Goal: Navigation & Orientation: Go to known website

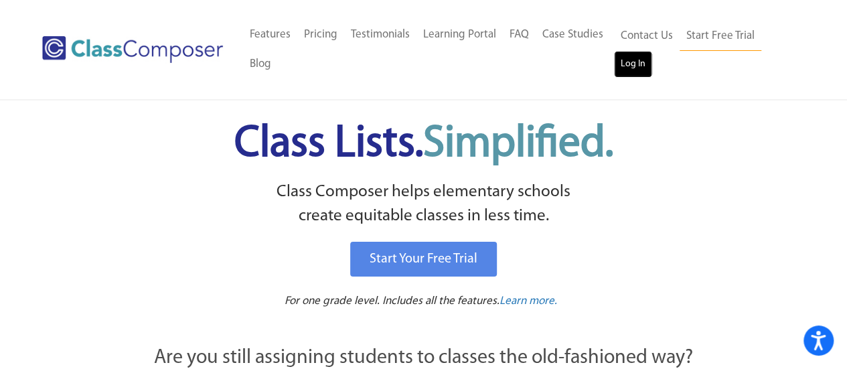
click at [630, 68] on link "Log In" at bounding box center [633, 64] width 38 height 27
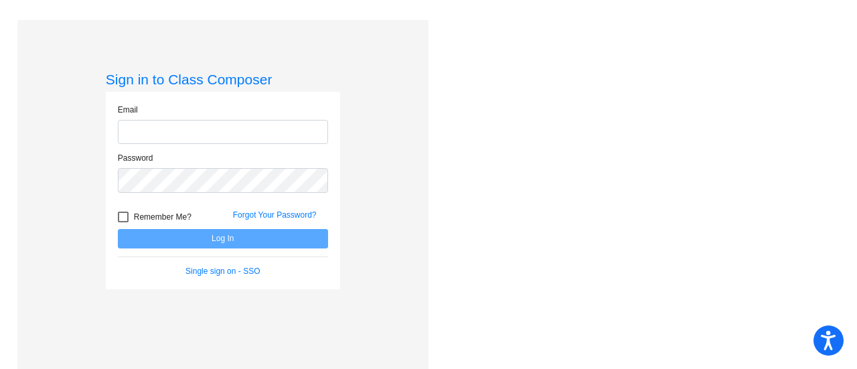
type input "[PERSON_NAME][EMAIL_ADDRESS][PERSON_NAME][DOMAIN_NAME]"
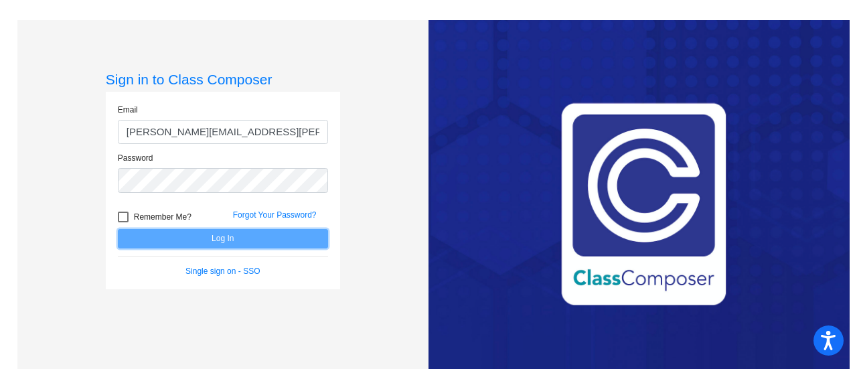
click at [252, 236] on button "Log In" at bounding box center [223, 238] width 210 height 19
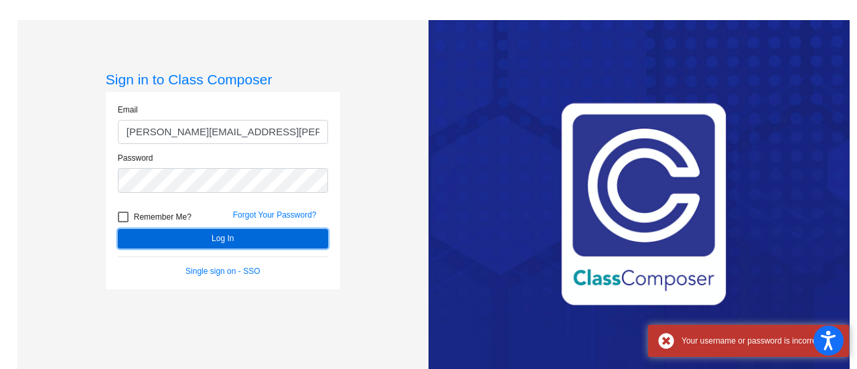
click at [252, 236] on button "Log In" at bounding box center [223, 238] width 210 height 19
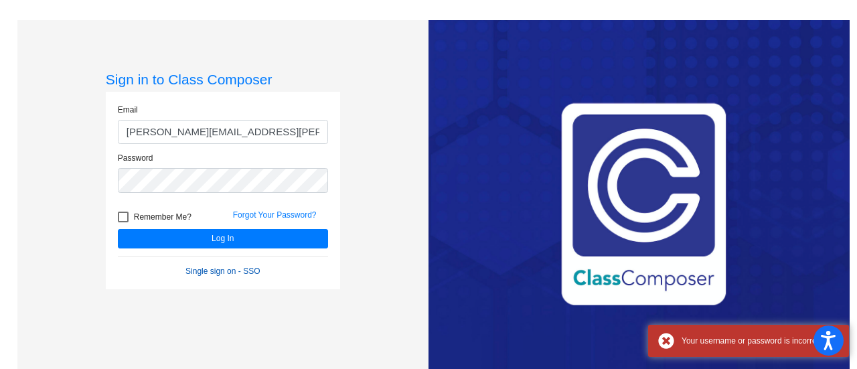
click at [203, 267] on link "Single sign on - SSO" at bounding box center [223, 271] width 74 height 9
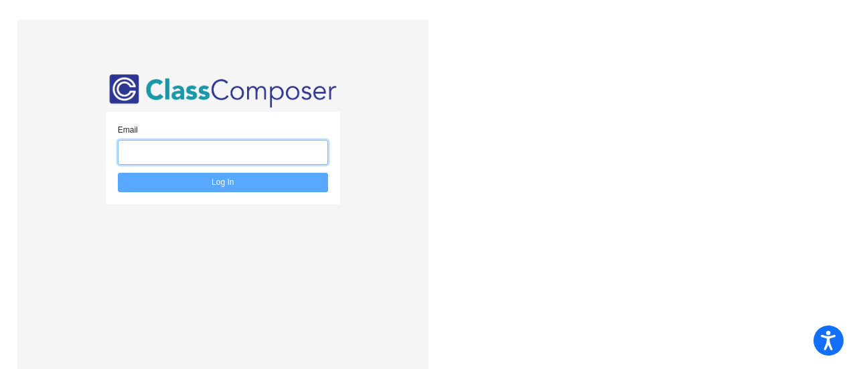
click at [196, 156] on input "email" at bounding box center [223, 152] width 210 height 25
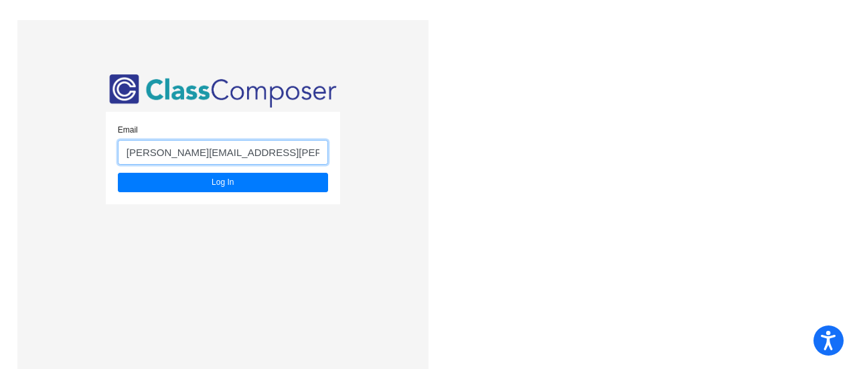
type input "[PERSON_NAME][EMAIL_ADDRESS][PERSON_NAME][DOMAIN_NAME]"
click at [118, 173] on button "Log In" at bounding box center [223, 182] width 210 height 19
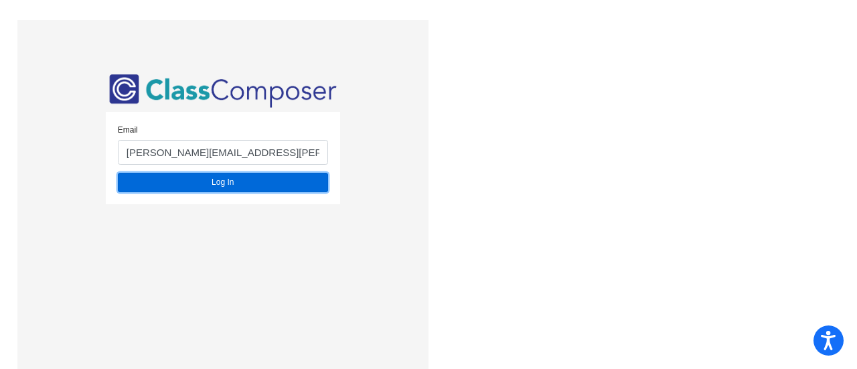
click at [143, 179] on button "Log In" at bounding box center [223, 182] width 210 height 19
